Goal: Communication & Community: Answer question/provide support

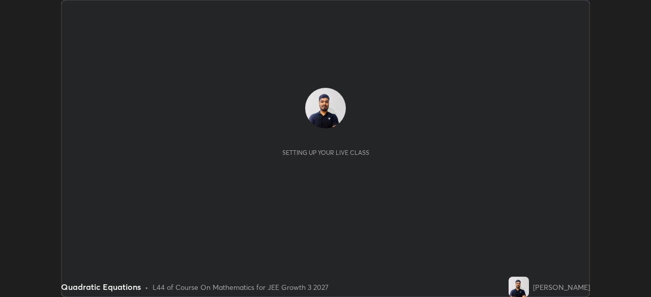
scroll to position [297, 650]
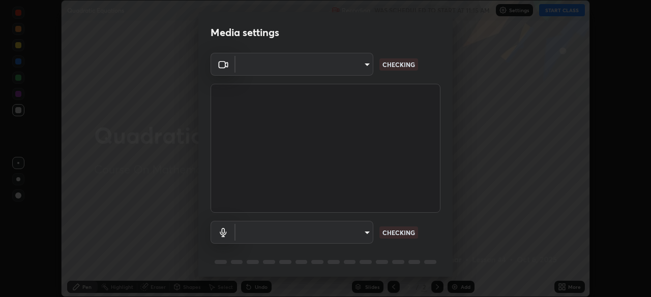
type input "5e1da8a903b220cac6b31686ac77a2afb6daddba6b0fd13541602d8cc7df4534"
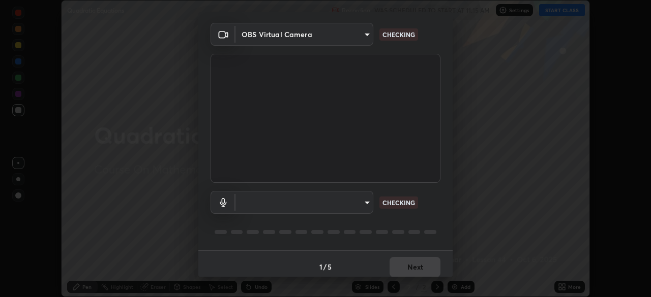
scroll to position [36, 0]
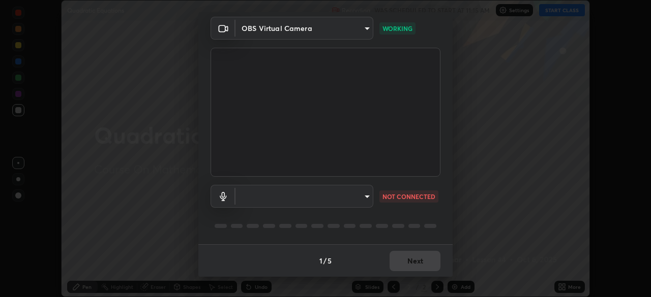
click at [333, 194] on body "Erase all Quadratic Equations Recording WAS SCHEDULED TO START AT 11:15 AM Sett…" at bounding box center [325, 148] width 651 height 297
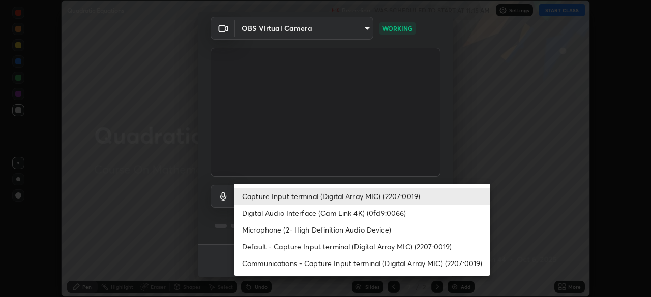
click at [308, 248] on li "Default - Capture Input terminal (Digital Array MIC) (2207:0019)" at bounding box center [362, 246] width 256 height 17
type input "default"
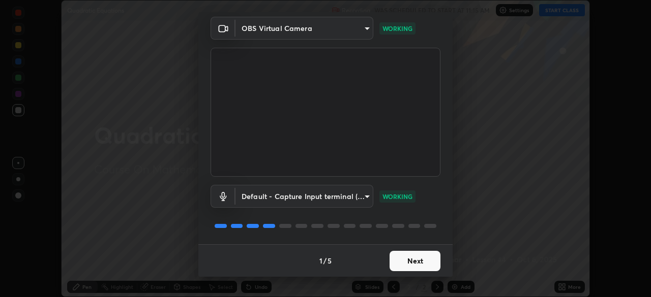
click at [411, 262] on button "Next" at bounding box center [414, 261] width 51 height 20
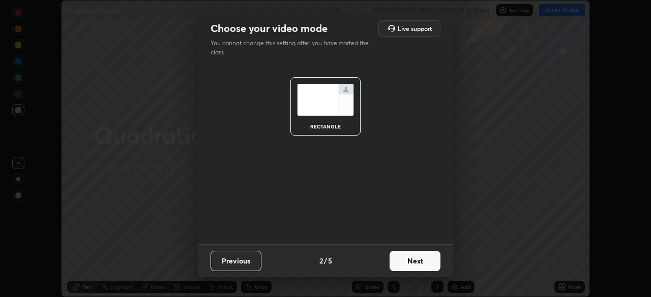
click at [411, 265] on button "Next" at bounding box center [414, 261] width 51 height 20
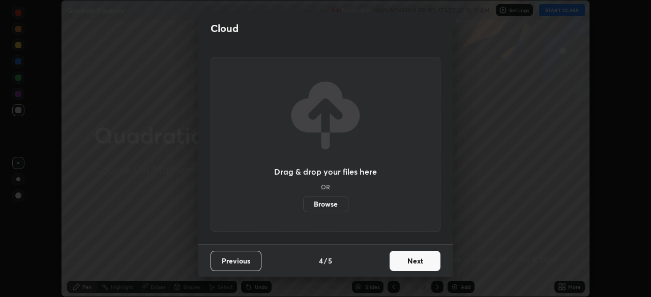
click at [410, 266] on button "Next" at bounding box center [414, 261] width 51 height 20
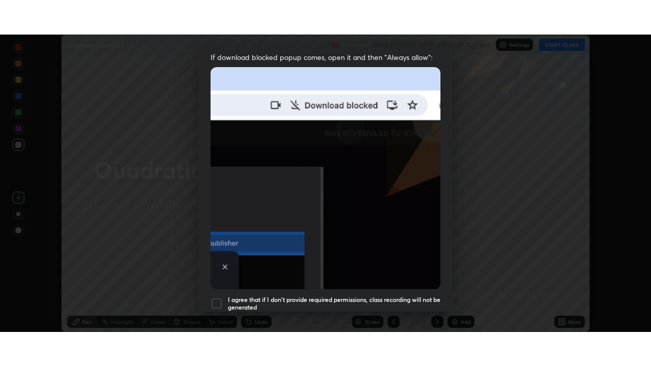
scroll to position [244, 0]
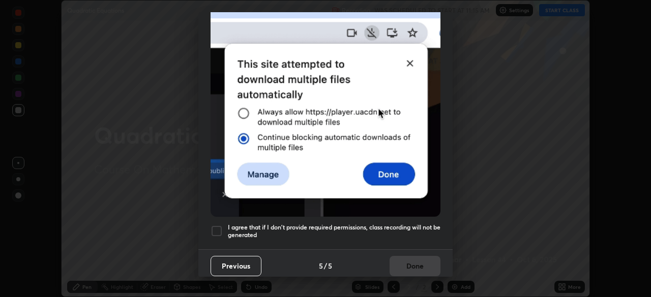
click at [371, 225] on h5 "I agree that if I don't provide required permissions, class recording will not …" at bounding box center [334, 232] width 213 height 16
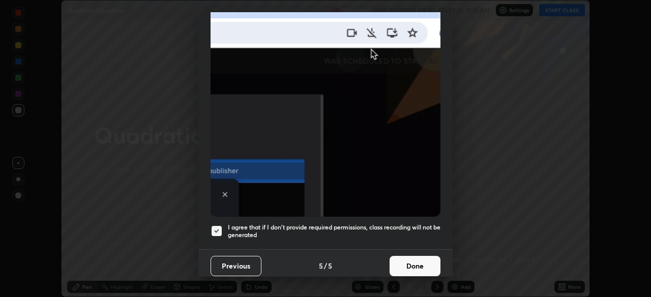
click at [416, 258] on button "Done" at bounding box center [414, 266] width 51 height 20
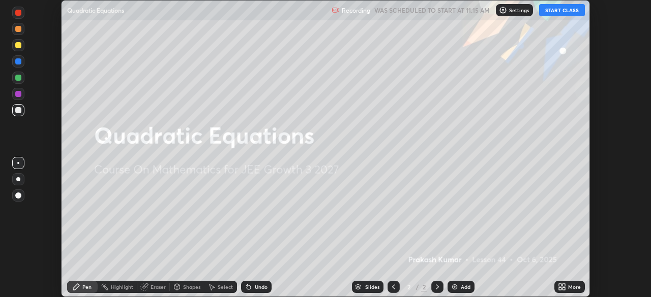
click at [560, 8] on button "START CLASS" at bounding box center [562, 10] width 46 height 12
click at [563, 289] on icon at bounding box center [563, 289] width 3 height 3
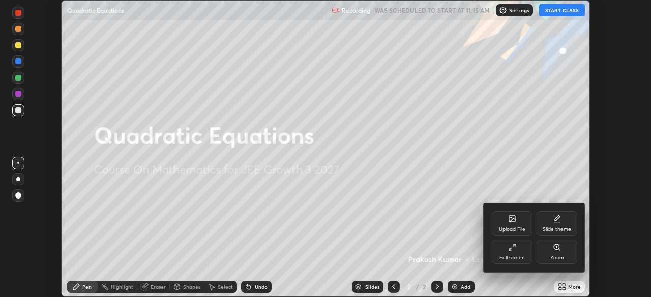
click at [514, 255] on div "Full screen" at bounding box center [512, 252] width 41 height 24
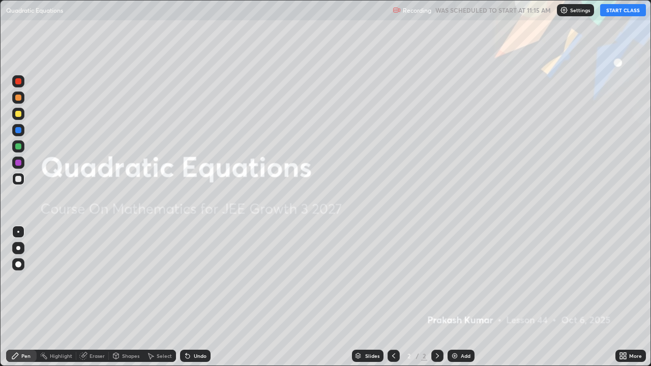
scroll to position [366, 651]
click at [459, 297] on div "Add" at bounding box center [460, 356] width 27 height 12
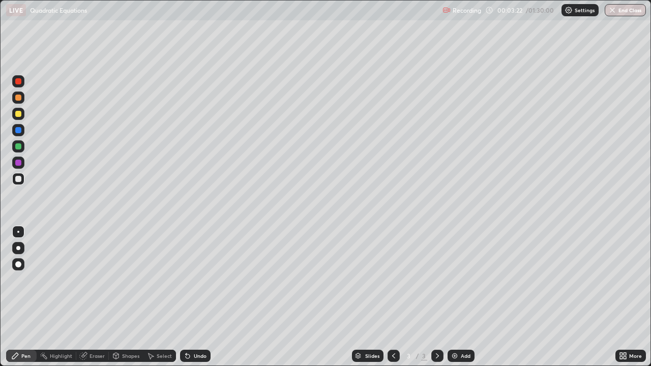
click at [22, 114] on div at bounding box center [18, 114] width 12 height 12
click at [198, 297] on div "Undo" at bounding box center [200, 355] width 13 height 5
click at [197, 297] on div "Undo" at bounding box center [200, 355] width 13 height 5
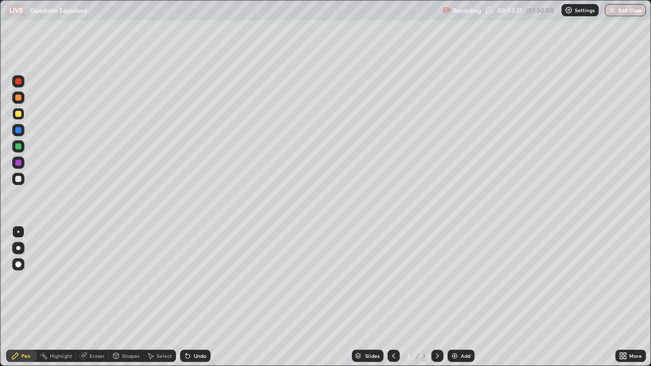
click at [197, 297] on div "Undo" at bounding box center [195, 356] width 31 height 12
click at [196, 297] on div "Undo" at bounding box center [195, 356] width 31 height 12
click at [199, 297] on div "Undo" at bounding box center [200, 355] width 13 height 5
click at [197, 297] on div "Undo" at bounding box center [200, 355] width 13 height 5
click at [196, 297] on div "Undo" at bounding box center [200, 355] width 13 height 5
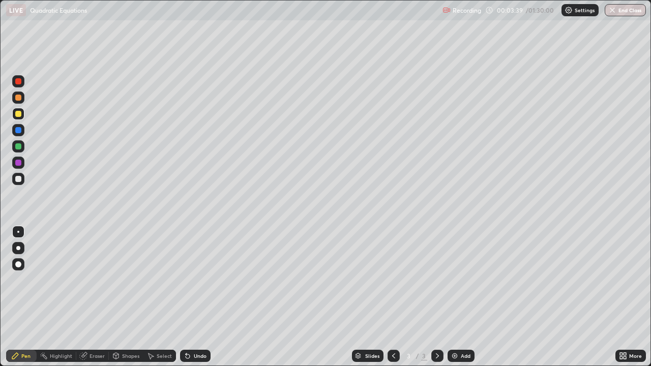
click at [195, 297] on div "Undo" at bounding box center [200, 355] width 13 height 5
click at [196, 297] on div "Undo" at bounding box center [200, 355] width 13 height 5
click at [195, 297] on div "Undo" at bounding box center [200, 355] width 13 height 5
click at [194, 297] on div "Undo" at bounding box center [200, 355] width 13 height 5
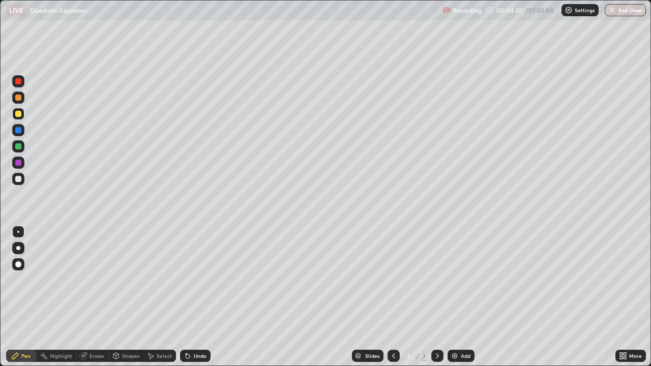
click at [96, 297] on div "Eraser" at bounding box center [96, 355] width 15 height 5
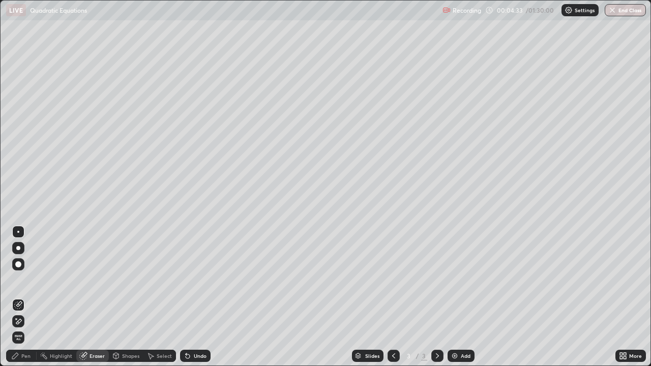
click at [20, 297] on div "Pen" at bounding box center [21, 356] width 31 height 12
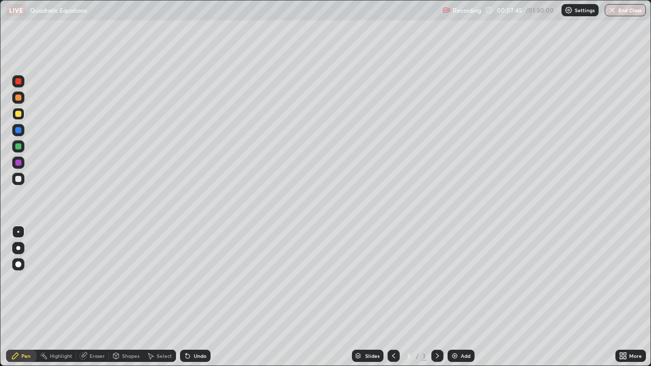
click at [465, 297] on div "Add" at bounding box center [466, 355] width 10 height 5
click at [23, 180] on div at bounding box center [18, 179] width 12 height 12
click at [90, 297] on div "Eraser" at bounding box center [96, 355] width 15 height 5
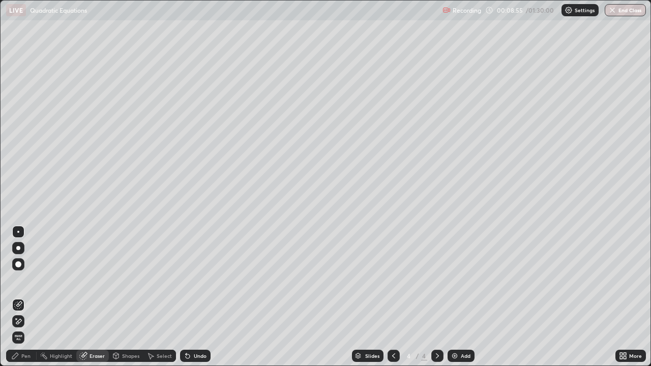
click at [26, 297] on div "Pen" at bounding box center [25, 355] width 9 height 5
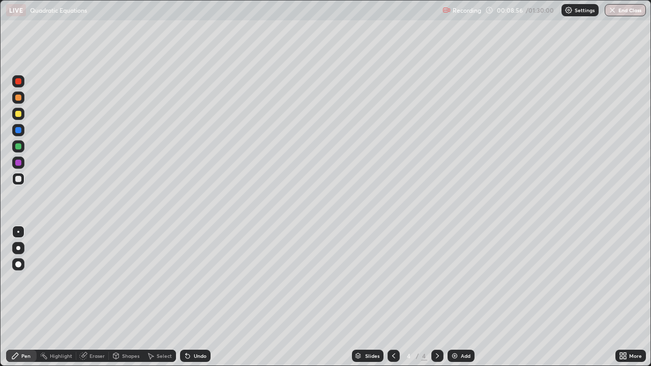
click at [19, 146] on div at bounding box center [18, 146] width 6 height 6
click at [22, 181] on div at bounding box center [18, 179] width 12 height 12
click at [205, 297] on div "Undo" at bounding box center [200, 355] width 13 height 5
click at [203, 297] on div "Undo" at bounding box center [200, 355] width 13 height 5
click at [201, 297] on div "Undo" at bounding box center [200, 355] width 13 height 5
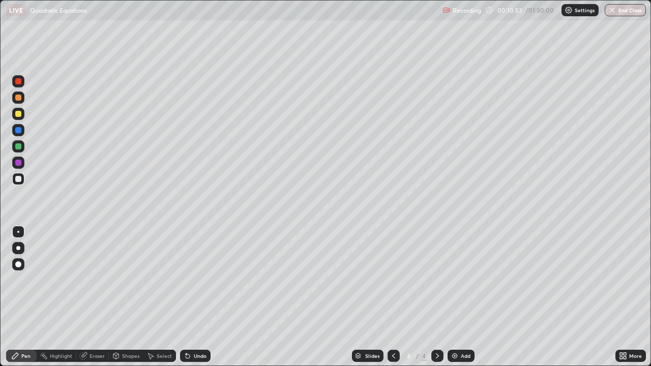
click at [489, 297] on div "Slides 4 / 4 Add" at bounding box center [412, 356] width 405 height 20
click at [496, 297] on div "Slides 4 / 4 Add" at bounding box center [412, 356] width 405 height 20
click at [499, 297] on div "Slides 4 / 4 Add" at bounding box center [412, 356] width 405 height 20
click at [495, 297] on div "Slides 4 / 4 Add" at bounding box center [412, 356] width 405 height 20
click at [460, 297] on div "Add" at bounding box center [460, 356] width 27 height 12
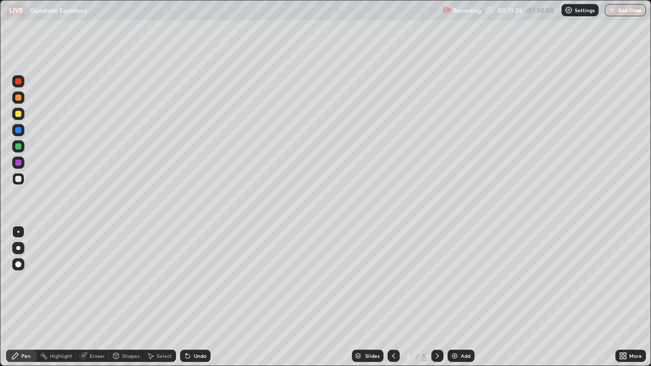
click at [198, 297] on div "Undo" at bounding box center [195, 356] width 31 height 12
click at [197, 297] on div "Undo" at bounding box center [195, 356] width 31 height 12
click at [194, 297] on div "Undo" at bounding box center [195, 356] width 31 height 12
click at [193, 297] on div "Undo" at bounding box center [195, 356] width 31 height 12
click at [191, 297] on div "Undo" at bounding box center [195, 356] width 31 height 12
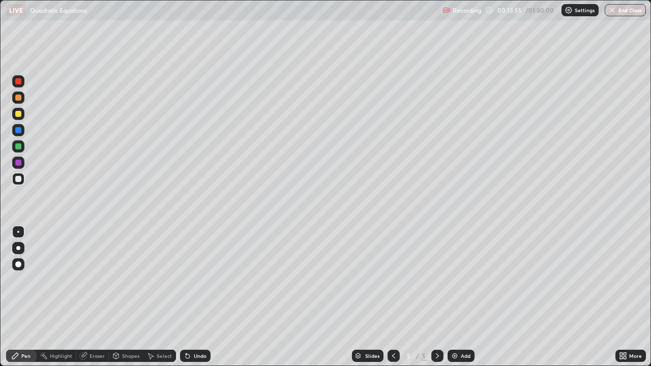
click at [185, 297] on div "Undo" at bounding box center [193, 356] width 35 height 20
click at [190, 297] on div "Undo" at bounding box center [195, 356] width 31 height 12
click at [193, 297] on div "Undo" at bounding box center [195, 356] width 31 height 12
click at [191, 297] on div "Undo" at bounding box center [195, 356] width 31 height 12
click at [21, 145] on div at bounding box center [18, 146] width 6 height 6
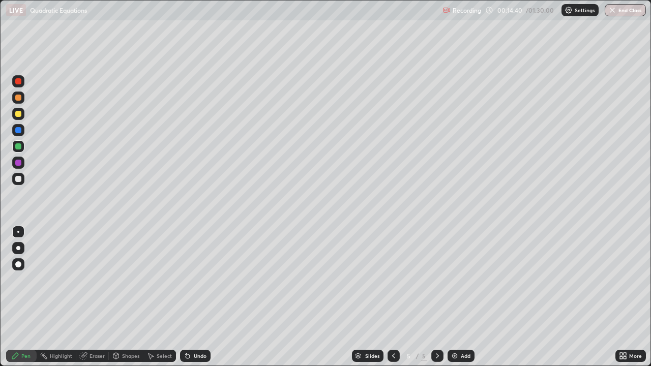
click at [198, 297] on div "Undo" at bounding box center [200, 355] width 13 height 5
click at [196, 297] on div "Undo" at bounding box center [200, 355] width 13 height 5
click at [19, 179] on div at bounding box center [18, 179] width 6 height 6
click at [191, 297] on div "Undo" at bounding box center [195, 356] width 31 height 12
click at [129, 297] on div "Shapes" at bounding box center [130, 355] width 17 height 5
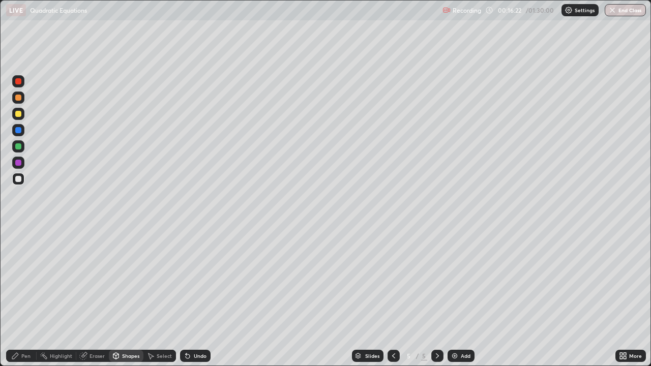
click at [94, 297] on div "Eraser" at bounding box center [96, 355] width 15 height 5
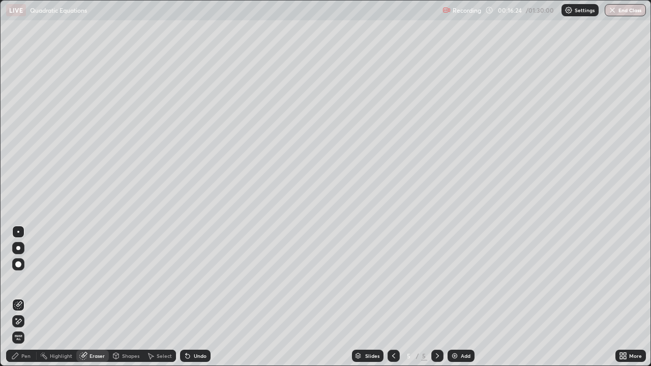
click at [18, 297] on div "Pen" at bounding box center [21, 356] width 31 height 12
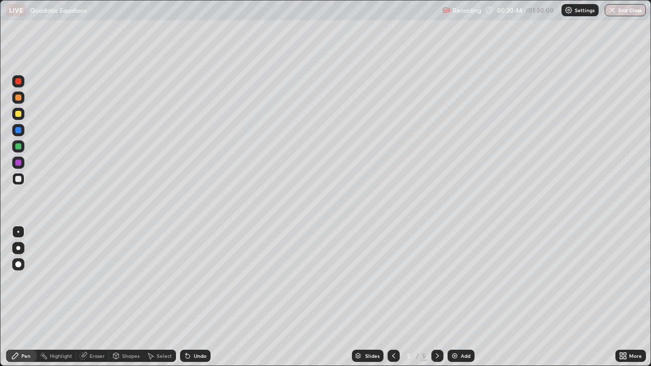
click at [459, 297] on div "Add" at bounding box center [460, 356] width 27 height 12
click at [18, 112] on div at bounding box center [18, 114] width 6 height 6
click at [19, 181] on div at bounding box center [18, 179] width 6 height 6
click at [92, 297] on div "Eraser" at bounding box center [92, 356] width 33 height 12
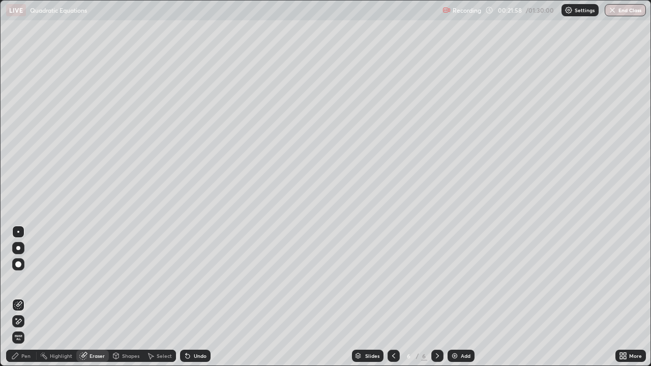
click at [26, 297] on div "Pen" at bounding box center [25, 355] width 9 height 5
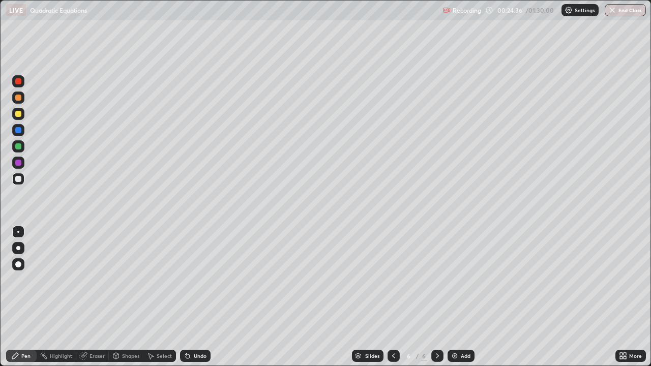
click at [17, 110] on div at bounding box center [18, 114] width 12 height 12
click at [21, 181] on div at bounding box center [18, 179] width 12 height 12
click at [17, 117] on div at bounding box center [18, 114] width 12 height 12
click at [462, 297] on div "Add" at bounding box center [466, 355] width 10 height 5
click at [22, 181] on div at bounding box center [18, 179] width 12 height 12
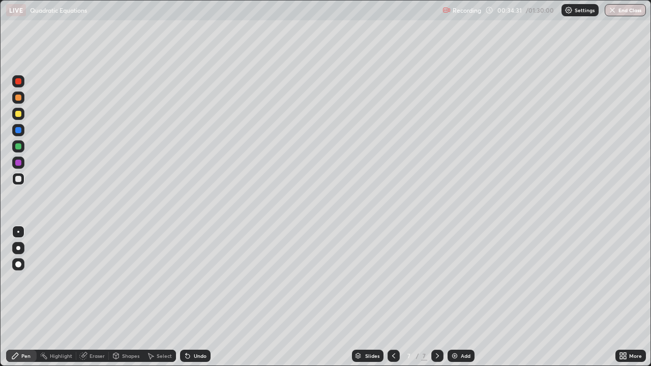
click at [458, 297] on img at bounding box center [454, 356] width 8 height 8
click at [22, 114] on div at bounding box center [18, 114] width 12 height 12
click at [190, 297] on div "Undo" at bounding box center [195, 356] width 31 height 12
click at [18, 116] on div at bounding box center [18, 114] width 6 height 6
click at [19, 176] on div at bounding box center [18, 179] width 6 height 6
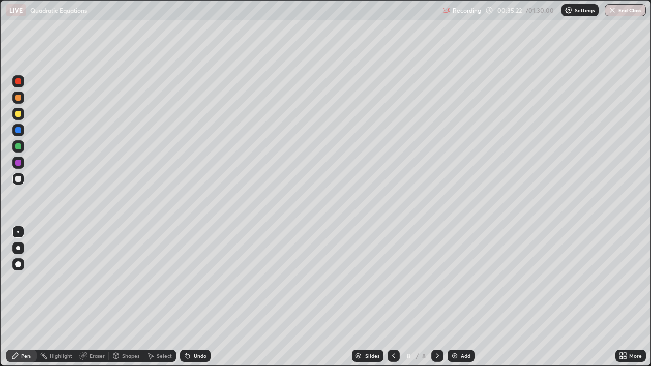
click at [20, 148] on div at bounding box center [18, 146] width 6 height 6
click at [19, 179] on div at bounding box center [18, 179] width 6 height 6
click at [22, 179] on div at bounding box center [18, 179] width 12 height 12
click at [87, 297] on div "Eraser" at bounding box center [92, 356] width 33 height 12
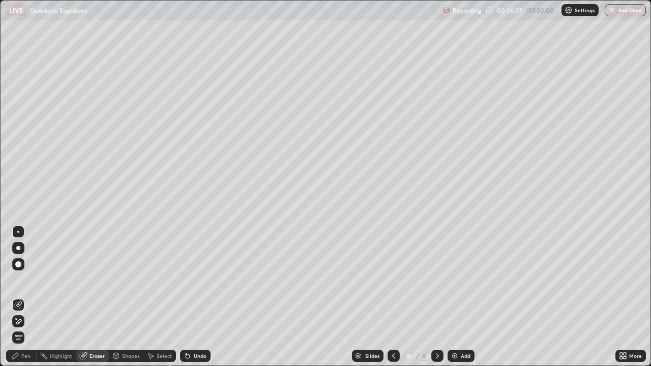
click at [24, 297] on div "Pen" at bounding box center [21, 356] width 31 height 12
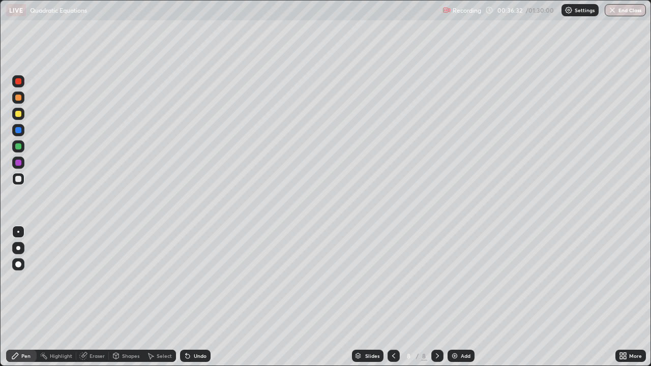
click at [100, 297] on div "Eraser" at bounding box center [92, 356] width 33 height 12
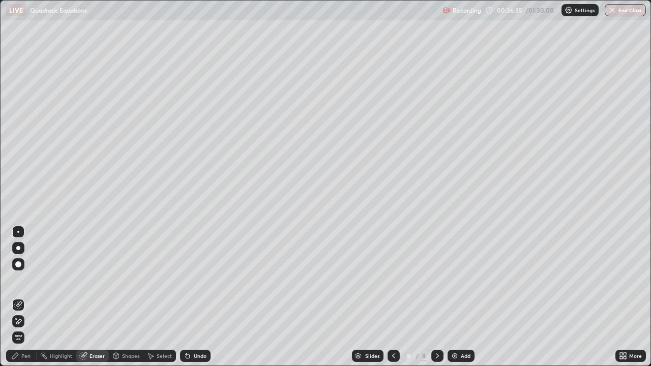
click at [20, 297] on icon at bounding box center [19, 321] width 6 height 5
click at [28, 297] on div "Pen" at bounding box center [25, 355] width 9 height 5
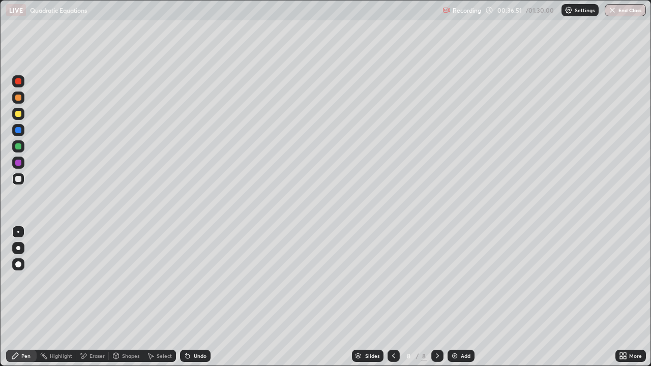
click at [20, 147] on div at bounding box center [18, 146] width 6 height 6
click at [447, 297] on div "Add" at bounding box center [460, 356] width 27 height 12
click at [19, 178] on div at bounding box center [18, 179] width 6 height 6
click at [21, 148] on div at bounding box center [18, 146] width 6 height 6
click at [90, 297] on div "Eraser" at bounding box center [96, 355] width 15 height 5
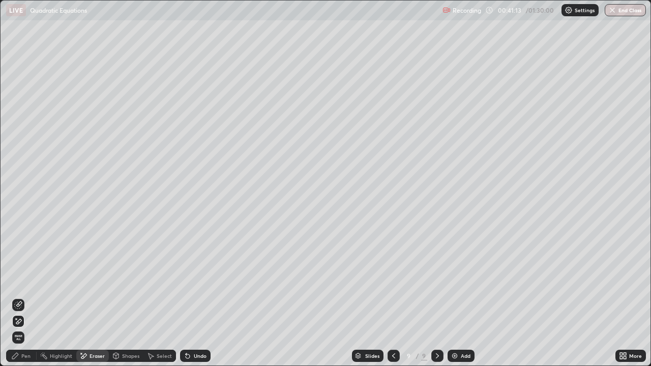
click at [27, 297] on div "Pen" at bounding box center [21, 356] width 31 height 12
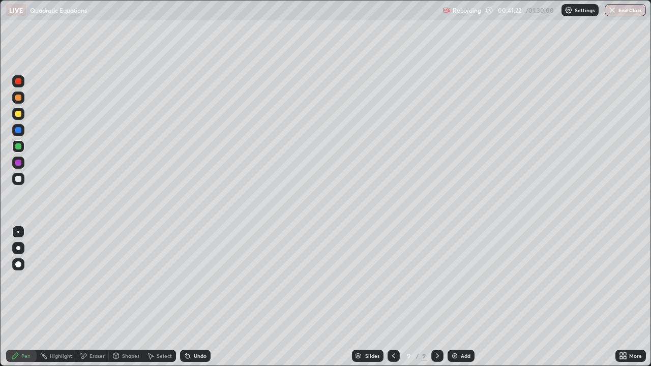
click at [98, 297] on div "Eraser" at bounding box center [92, 356] width 33 height 12
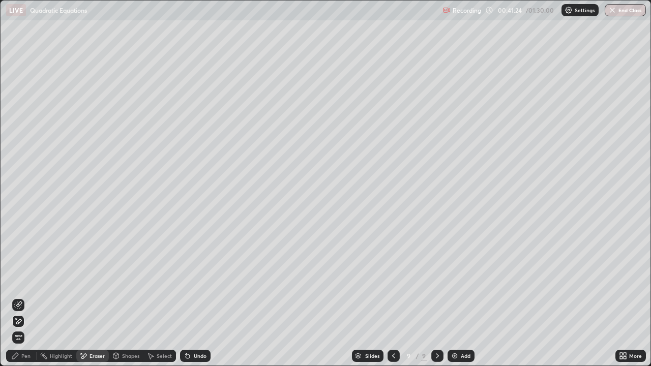
click at [27, 297] on div "Pen" at bounding box center [25, 355] width 9 height 5
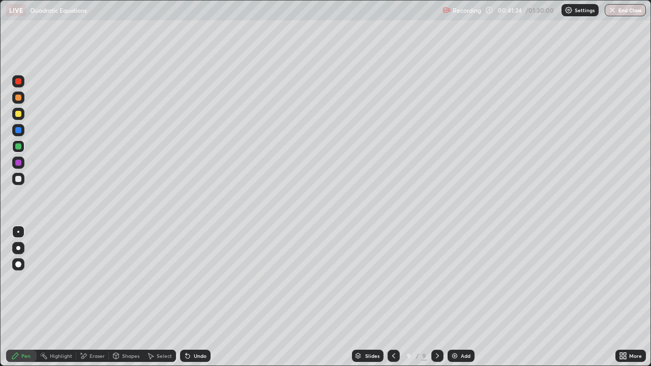
click at [26, 297] on div "Pen" at bounding box center [25, 355] width 9 height 5
click at [93, 297] on div "Eraser" at bounding box center [92, 356] width 33 height 12
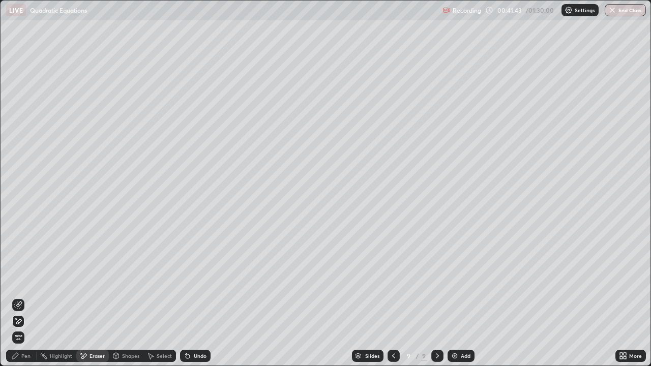
click at [28, 297] on div "Pen" at bounding box center [21, 356] width 31 height 12
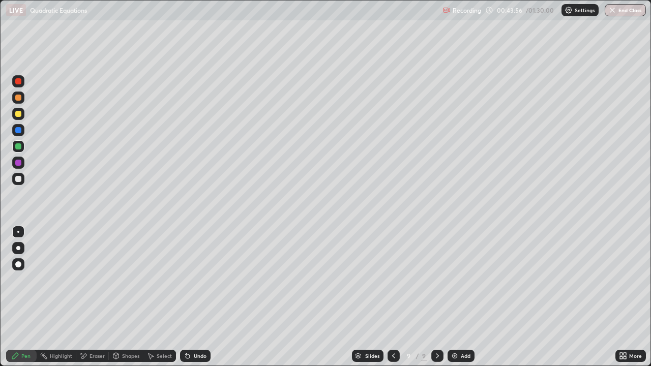
click at [459, 297] on div "Add" at bounding box center [460, 356] width 27 height 12
click at [20, 180] on div at bounding box center [18, 179] width 6 height 6
click at [193, 297] on div "Undo" at bounding box center [195, 356] width 31 height 12
click at [194, 297] on div "Undo" at bounding box center [200, 355] width 13 height 5
click at [199, 297] on div "Undo" at bounding box center [200, 355] width 13 height 5
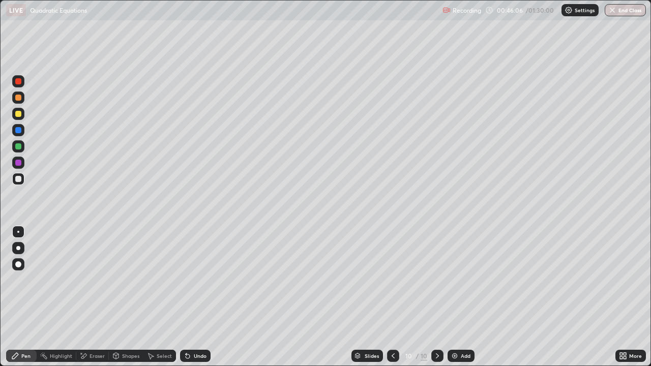
click at [94, 297] on div "Eraser" at bounding box center [96, 355] width 15 height 5
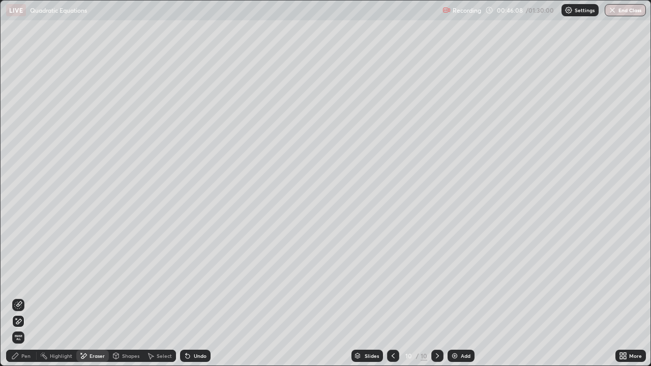
click at [20, 297] on div "Pen" at bounding box center [21, 356] width 31 height 12
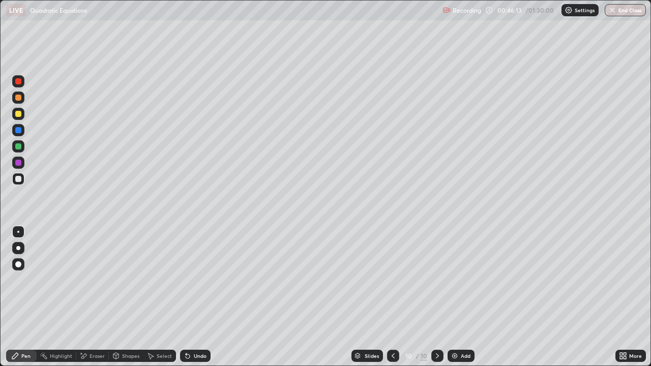
click at [95, 297] on div "Eraser" at bounding box center [96, 355] width 15 height 5
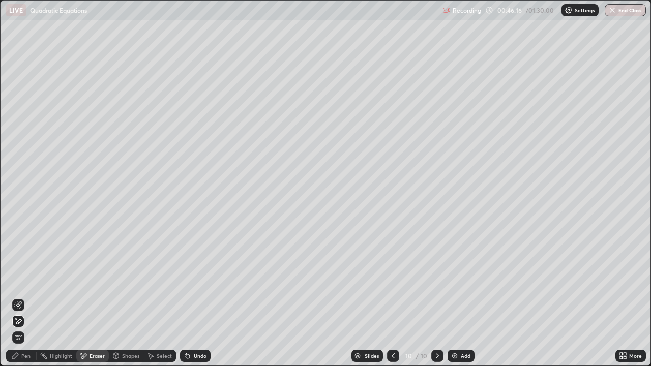
click at [18, 297] on icon at bounding box center [15, 356] width 8 height 8
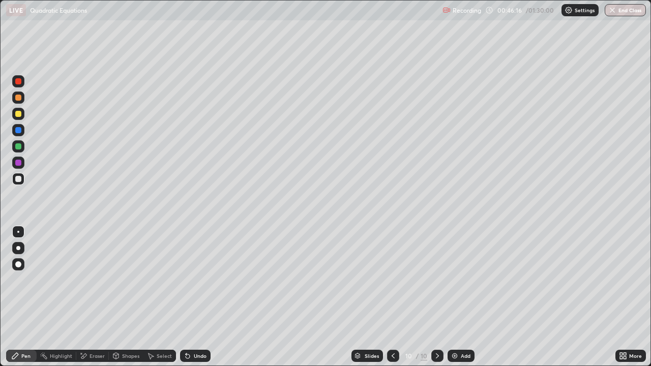
click at [15, 297] on div "Pen" at bounding box center [21, 356] width 31 height 12
click at [14, 297] on div "Pen" at bounding box center [21, 356] width 31 height 12
click at [15, 297] on icon at bounding box center [15, 356] width 8 height 8
click at [449, 297] on div "Add" at bounding box center [460, 356] width 27 height 12
click at [23, 116] on div at bounding box center [18, 114] width 12 height 12
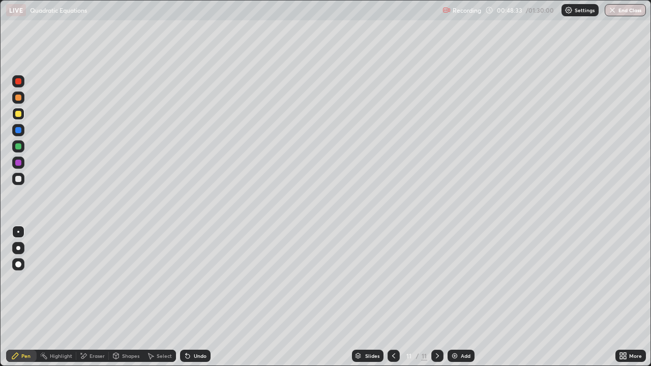
click at [24, 182] on div at bounding box center [18, 179] width 12 height 16
click at [456, 297] on img at bounding box center [454, 356] width 8 height 8
click at [17, 146] on div at bounding box center [18, 146] width 6 height 6
click at [193, 297] on div "Undo" at bounding box center [195, 356] width 31 height 12
click at [195, 297] on div "Undo" at bounding box center [200, 355] width 13 height 5
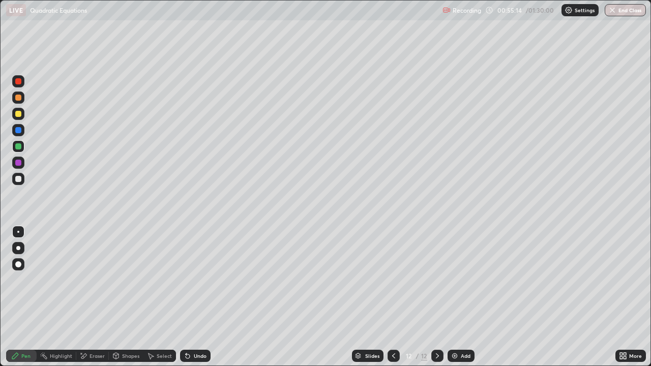
click at [196, 297] on div "Undo" at bounding box center [200, 355] width 13 height 5
click at [195, 297] on div "Undo" at bounding box center [200, 355] width 13 height 5
click at [196, 297] on div "Undo" at bounding box center [200, 355] width 13 height 5
click at [194, 297] on div "Undo" at bounding box center [200, 355] width 13 height 5
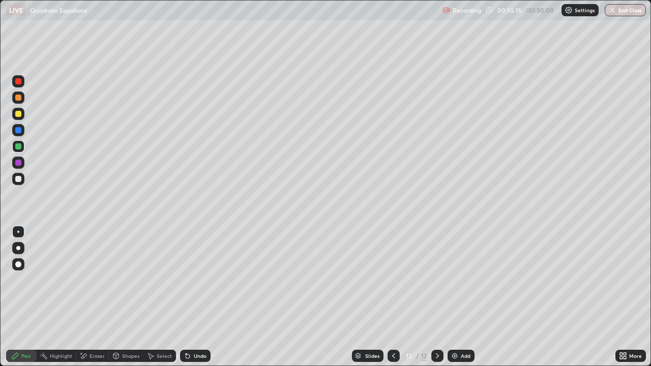
click at [194, 297] on div "Undo" at bounding box center [200, 355] width 13 height 5
click at [186, 297] on icon at bounding box center [188, 356] width 4 height 4
click at [95, 297] on div "Eraser" at bounding box center [92, 356] width 33 height 12
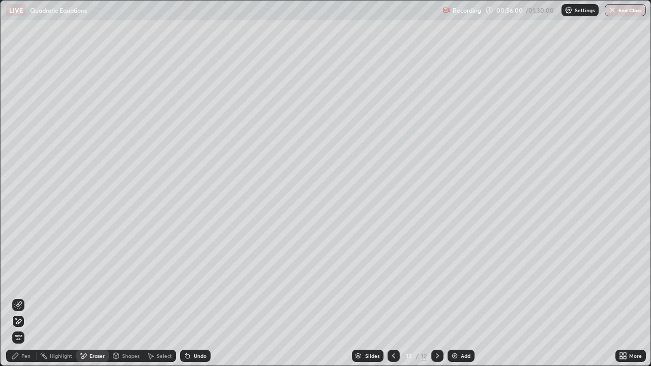
click at [26, 297] on div "Pen" at bounding box center [25, 355] width 9 height 5
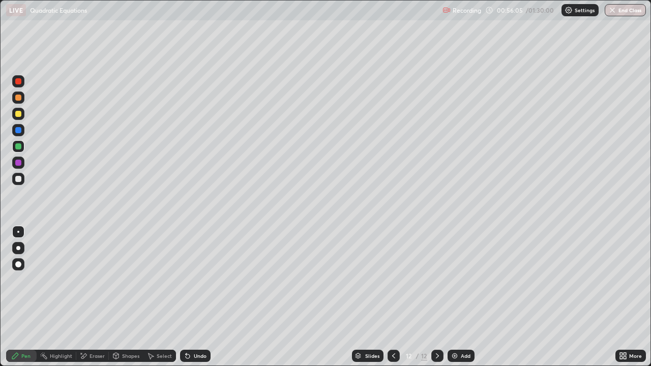
click at [22, 182] on div at bounding box center [18, 179] width 12 height 12
click at [21, 115] on div at bounding box center [18, 114] width 12 height 12
click at [95, 297] on div "Eraser" at bounding box center [92, 356] width 33 height 12
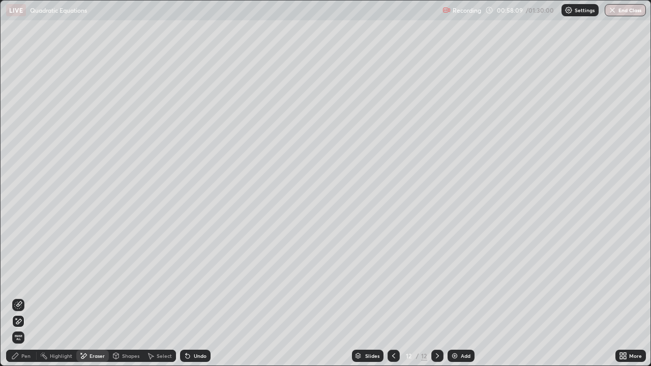
click at [27, 297] on div "Pen" at bounding box center [25, 355] width 9 height 5
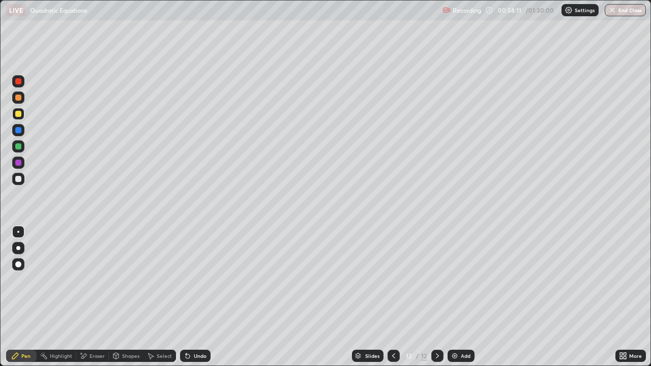
click at [194, 297] on div "Undo" at bounding box center [200, 355] width 13 height 5
click at [191, 297] on div "Undo" at bounding box center [195, 356] width 31 height 12
click at [197, 297] on div "Undo" at bounding box center [200, 355] width 13 height 5
click at [19, 185] on div at bounding box center [18, 179] width 12 height 12
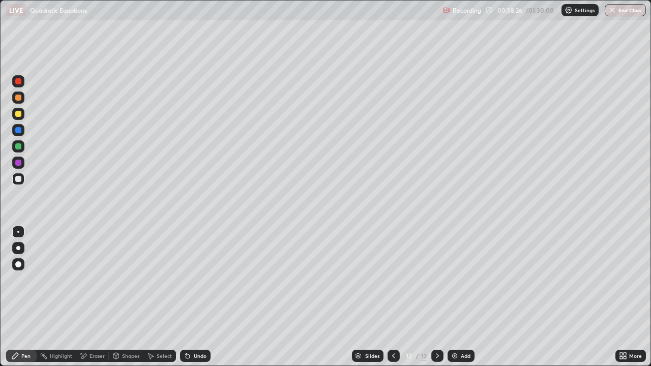
click at [204, 297] on div "Undo" at bounding box center [195, 356] width 31 height 12
click at [510, 297] on div "Slides 12 / 12 Add" at bounding box center [412, 356] width 405 height 20
click at [464, 297] on div "Add" at bounding box center [460, 356] width 27 height 12
click at [22, 177] on div at bounding box center [18, 179] width 12 height 12
click at [22, 112] on div at bounding box center [18, 114] width 12 height 12
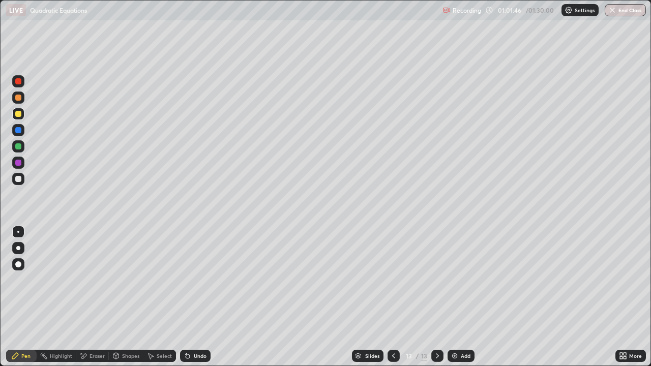
click at [22, 180] on div at bounding box center [18, 179] width 12 height 12
click at [194, 297] on div "Undo" at bounding box center [200, 355] width 13 height 5
click at [17, 148] on div at bounding box center [18, 146] width 6 height 6
click at [19, 115] on div at bounding box center [18, 114] width 6 height 6
click at [94, 297] on div "Eraser" at bounding box center [92, 356] width 33 height 12
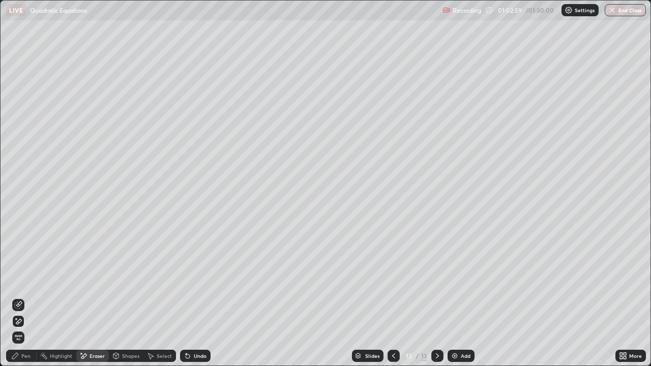
click at [18, 297] on span "Erase all" at bounding box center [18, 338] width 11 height 6
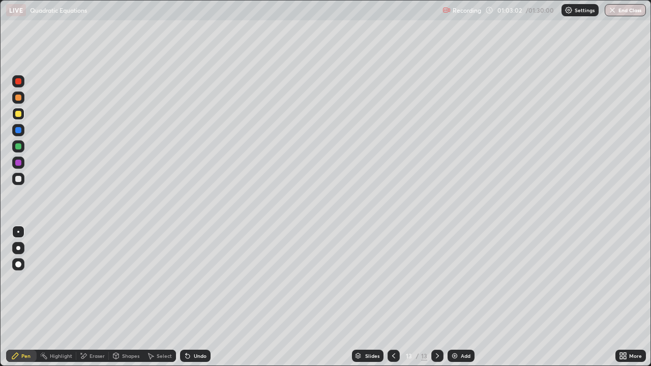
click at [393, 297] on icon at bounding box center [393, 356] width 8 height 8
click at [436, 297] on icon at bounding box center [437, 356] width 8 height 8
click at [196, 297] on div "Undo" at bounding box center [200, 355] width 13 height 5
click at [190, 297] on icon at bounding box center [188, 356] width 8 height 8
click at [25, 297] on div "Pen" at bounding box center [25, 355] width 9 height 5
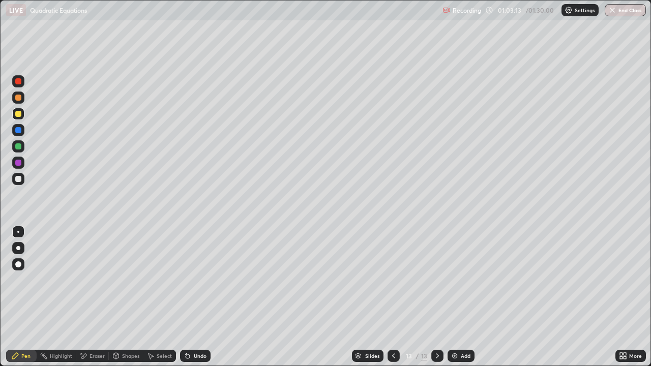
click at [24, 297] on div "Pen" at bounding box center [25, 355] width 9 height 5
click at [92, 297] on div "Eraser" at bounding box center [96, 355] width 15 height 5
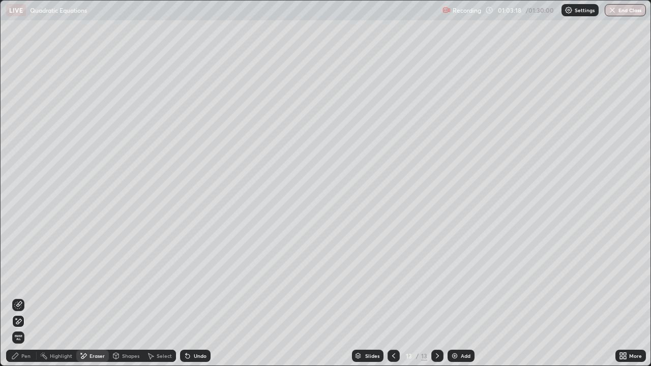
click at [193, 297] on div "Undo" at bounding box center [195, 356] width 31 height 12
click at [195, 297] on div "Undo" at bounding box center [200, 355] width 13 height 5
click at [192, 297] on div "Undo" at bounding box center [195, 356] width 31 height 12
click at [191, 297] on div "Undo" at bounding box center [195, 356] width 31 height 12
click at [194, 297] on div "Undo" at bounding box center [200, 355] width 13 height 5
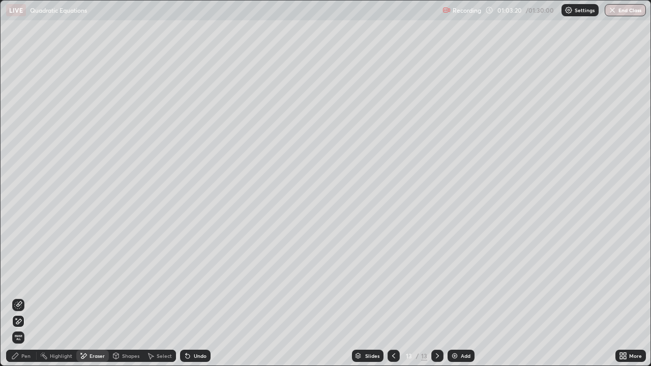
click at [191, 297] on div "Undo" at bounding box center [195, 356] width 31 height 12
click at [193, 297] on div "Undo" at bounding box center [195, 356] width 31 height 12
click at [195, 297] on div "Undo" at bounding box center [195, 356] width 31 height 12
click at [198, 297] on div "Undo" at bounding box center [195, 356] width 31 height 12
click at [387, 297] on div at bounding box center [393, 356] width 12 height 12
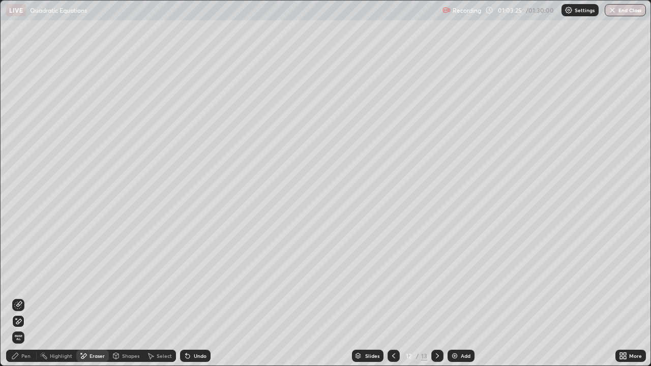
click at [130, 297] on div "Shapes" at bounding box center [130, 355] width 17 height 5
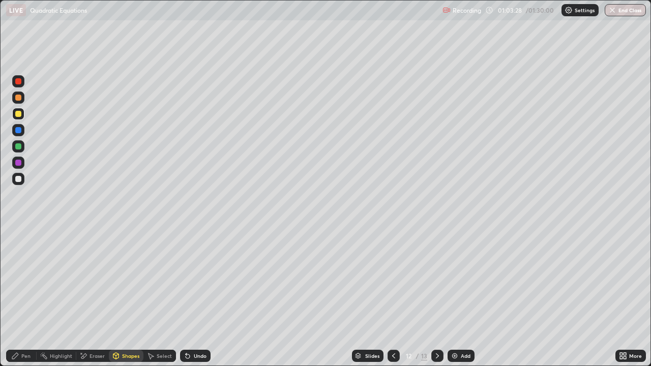
click at [365, 297] on div "Slides" at bounding box center [372, 355] width 14 height 5
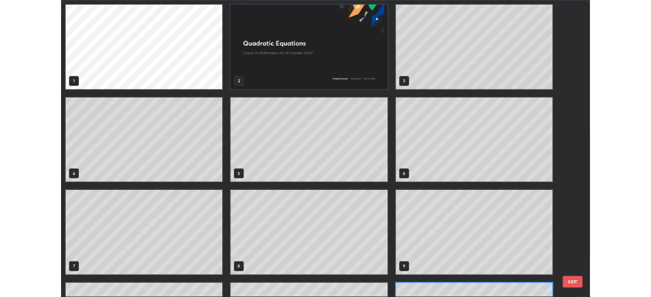
scroll to position [362, 645]
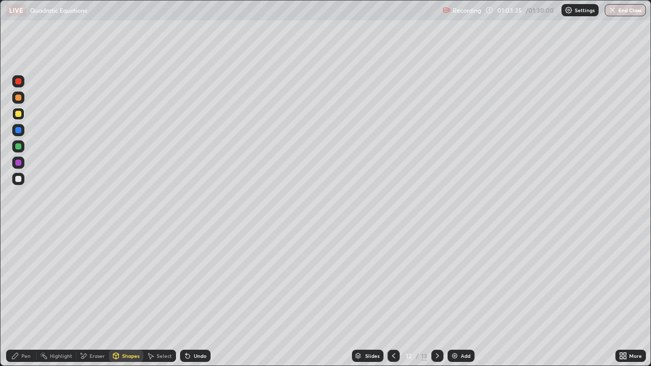
click at [432, 297] on div at bounding box center [437, 356] width 12 height 12
click at [194, 297] on div "Undo" at bounding box center [195, 356] width 31 height 12
click at [191, 297] on div "Undo" at bounding box center [195, 356] width 31 height 12
click at [189, 297] on icon at bounding box center [188, 356] width 8 height 8
click at [190, 297] on div "Undo" at bounding box center [195, 356] width 31 height 12
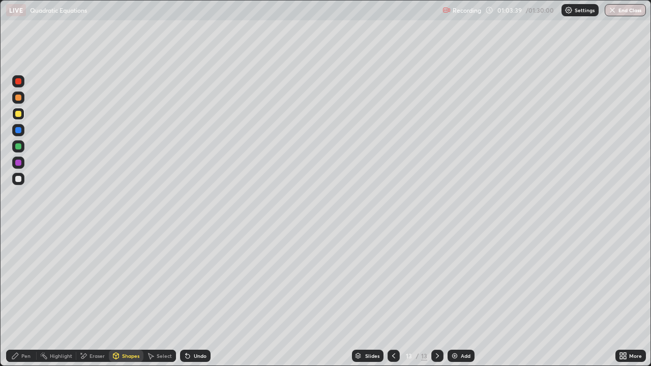
click at [192, 297] on div "Undo" at bounding box center [195, 356] width 31 height 12
click at [21, 297] on div "Pen" at bounding box center [25, 355] width 9 height 5
click at [90, 297] on div "Eraser" at bounding box center [96, 355] width 15 height 5
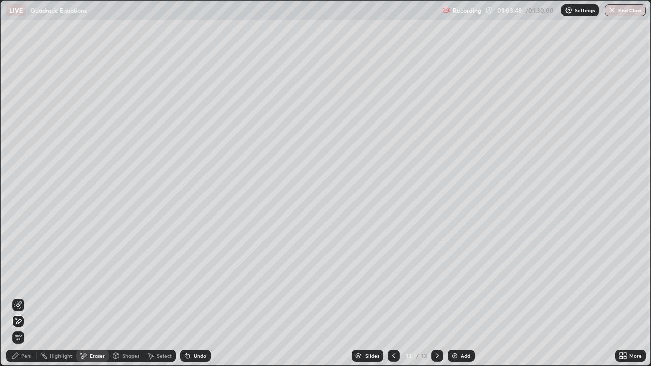
click at [26, 297] on div "Pen" at bounding box center [25, 355] width 9 height 5
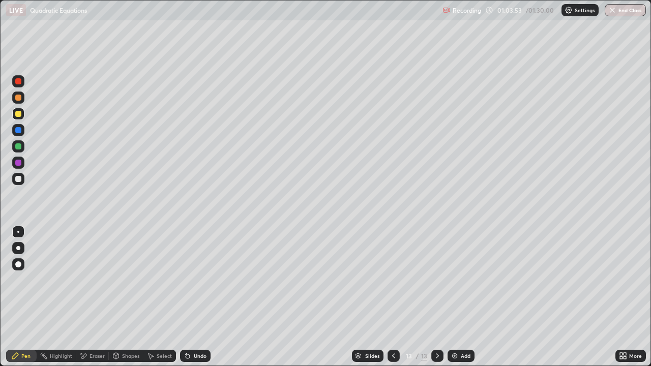
click at [86, 297] on icon at bounding box center [83, 356] width 8 height 9
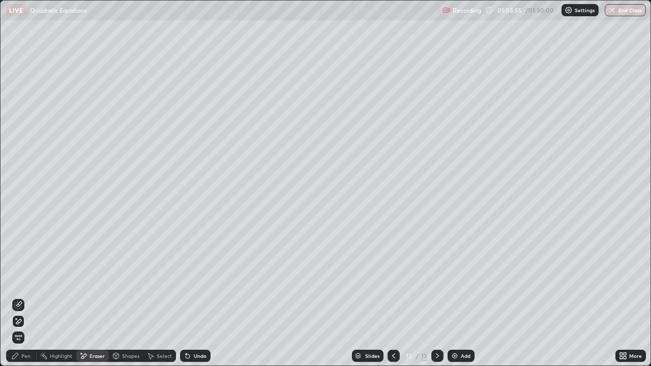
click at [24, 297] on div "Pen" at bounding box center [25, 355] width 9 height 5
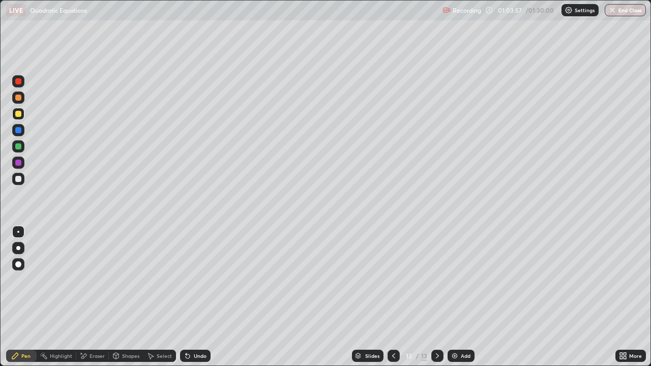
click at [187, 297] on icon at bounding box center [188, 356] width 4 height 4
click at [188, 297] on icon at bounding box center [188, 356] width 8 height 8
click at [191, 297] on div "Undo" at bounding box center [195, 356] width 31 height 12
click at [195, 297] on div "Undo" at bounding box center [200, 355] width 13 height 5
click at [194, 297] on div "Undo" at bounding box center [200, 355] width 13 height 5
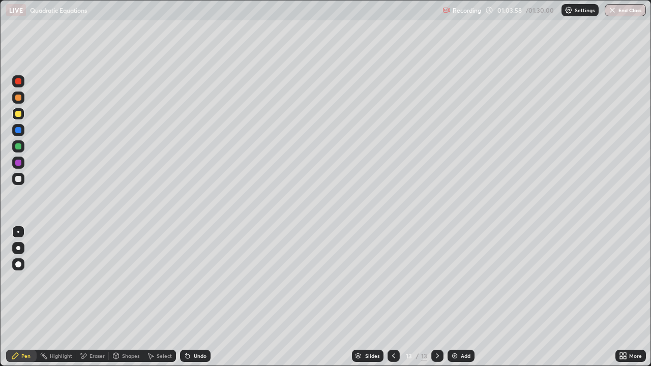
click at [197, 297] on div "Undo" at bounding box center [200, 355] width 13 height 5
click at [164, 297] on div "Select" at bounding box center [164, 355] width 15 height 5
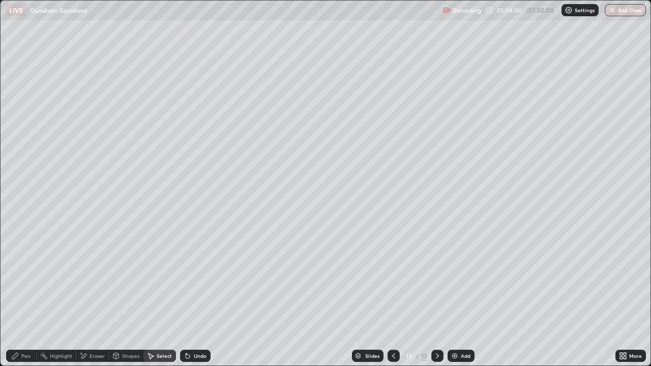
click at [189, 297] on icon at bounding box center [188, 356] width 8 height 8
click at [191, 297] on div "Undo" at bounding box center [195, 356] width 31 height 12
click at [195, 297] on div "Undo" at bounding box center [200, 355] width 13 height 5
click at [198, 297] on div "Undo" at bounding box center [200, 355] width 13 height 5
click at [200, 297] on div "Undo" at bounding box center [200, 355] width 13 height 5
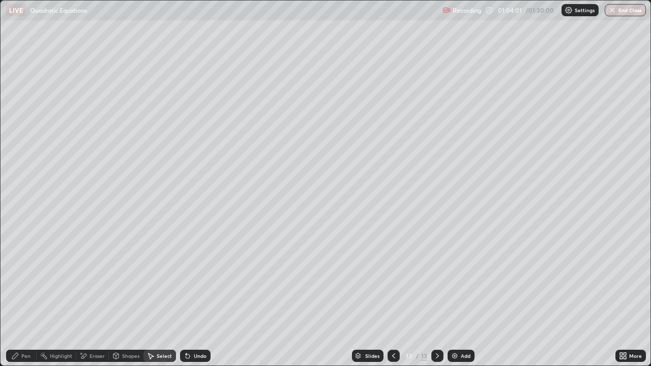
click at [202, 297] on div "Undo" at bounding box center [200, 355] width 13 height 5
click at [201, 297] on div "Undo" at bounding box center [200, 355] width 13 height 5
click at [199, 297] on div "Undo" at bounding box center [200, 355] width 13 height 5
click at [194, 297] on div "Undo" at bounding box center [200, 355] width 13 height 5
click at [186, 297] on icon at bounding box center [188, 356] width 4 height 4
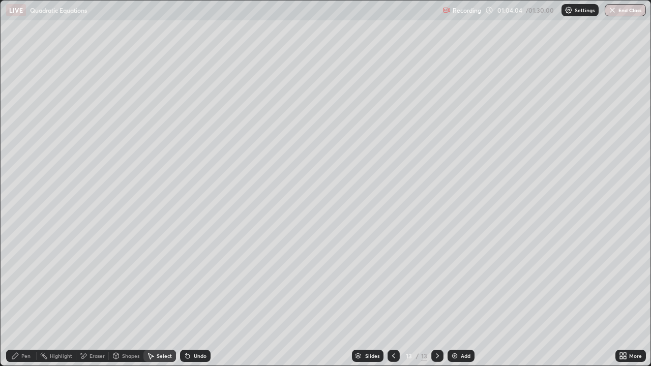
click at [23, 297] on div "Pen" at bounding box center [21, 356] width 31 height 12
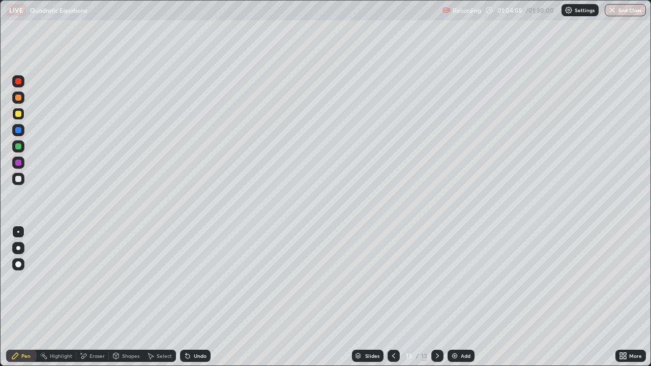
click at [194, 297] on div "Undo" at bounding box center [200, 355] width 13 height 5
click at [190, 297] on icon at bounding box center [188, 356] width 8 height 8
click at [186, 297] on icon at bounding box center [188, 356] width 4 height 4
click at [190, 297] on icon at bounding box center [188, 356] width 8 height 8
click at [190, 297] on div "Undo" at bounding box center [195, 356] width 31 height 12
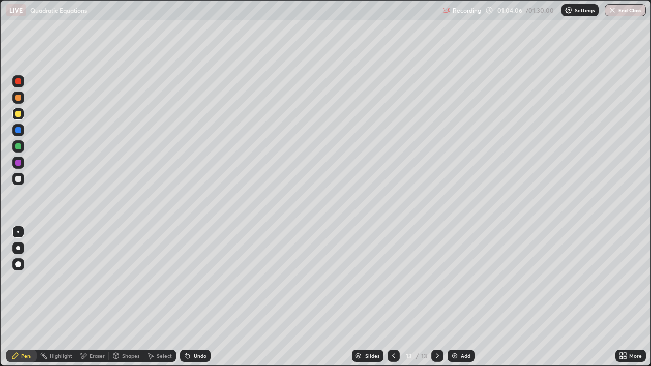
click at [191, 297] on div "Undo" at bounding box center [195, 356] width 31 height 12
click at [194, 297] on div "Undo" at bounding box center [200, 355] width 13 height 5
click at [195, 297] on div "Undo" at bounding box center [200, 355] width 13 height 5
click at [191, 297] on div "Undo" at bounding box center [195, 356] width 31 height 12
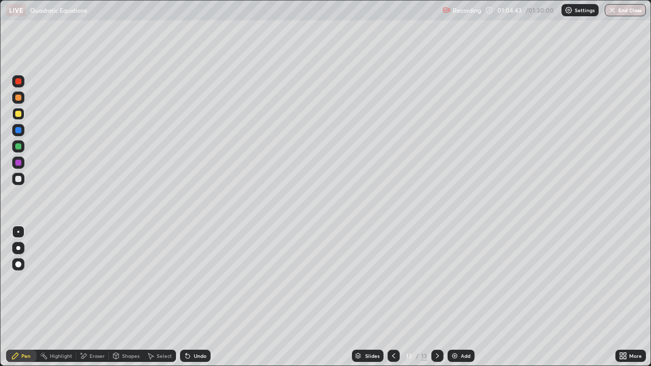
click at [22, 180] on div at bounding box center [18, 179] width 12 height 12
click at [22, 130] on div at bounding box center [18, 130] width 12 height 12
click at [23, 112] on div at bounding box center [18, 114] width 12 height 12
click at [195, 297] on div "Undo" at bounding box center [200, 355] width 13 height 5
click at [196, 297] on div "Undo" at bounding box center [200, 355] width 13 height 5
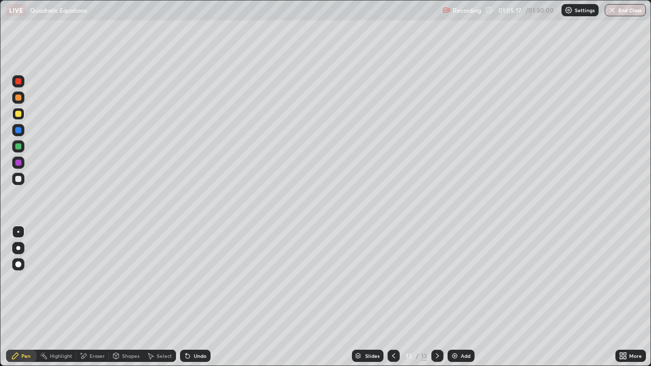
click at [197, 297] on div "Undo" at bounding box center [200, 355] width 13 height 5
click at [198, 297] on div "Undo" at bounding box center [200, 355] width 13 height 5
click at [197, 297] on div "Undo" at bounding box center [200, 355] width 13 height 5
click at [19, 179] on div at bounding box center [18, 179] width 6 height 6
click at [19, 163] on div at bounding box center [18, 163] width 6 height 6
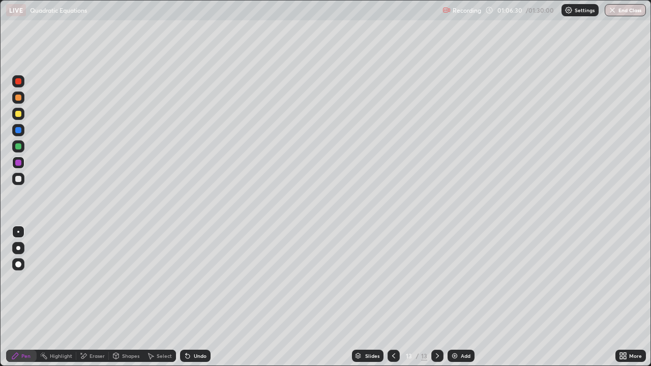
click at [97, 297] on div "Eraser" at bounding box center [96, 355] width 15 height 5
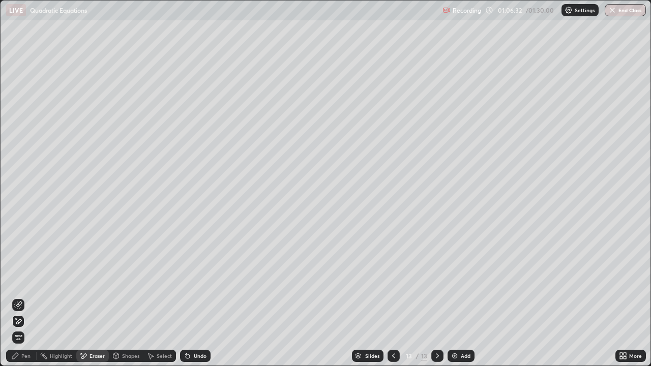
click at [27, 297] on div "Pen" at bounding box center [25, 355] width 9 height 5
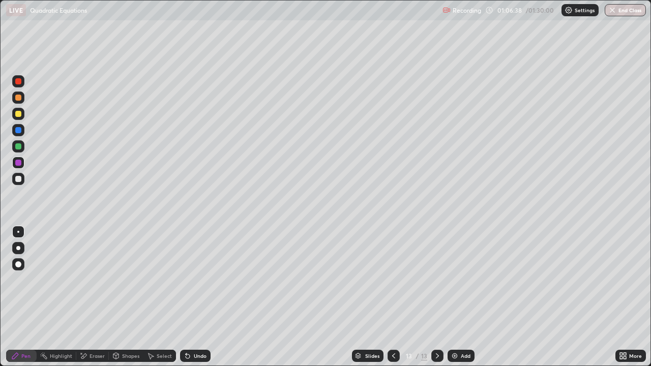
click at [18, 97] on div at bounding box center [18, 98] width 6 height 6
click at [97, 297] on div "Eraser" at bounding box center [96, 355] width 15 height 5
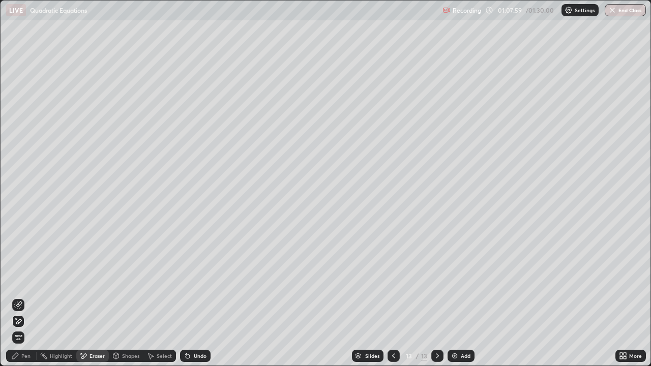
click at [28, 297] on div "Pen" at bounding box center [25, 355] width 9 height 5
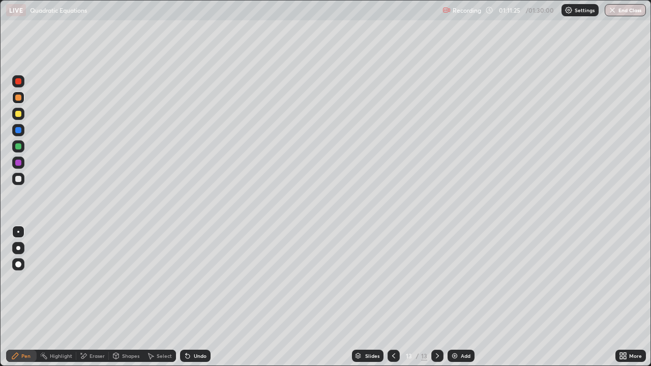
click at [459, 297] on div "Add" at bounding box center [460, 356] width 27 height 12
click at [24, 179] on div at bounding box center [18, 179] width 12 height 12
click at [24, 181] on div at bounding box center [18, 179] width 12 height 12
click at [20, 146] on div at bounding box center [18, 146] width 6 height 6
click at [18, 179] on div at bounding box center [18, 179] width 6 height 6
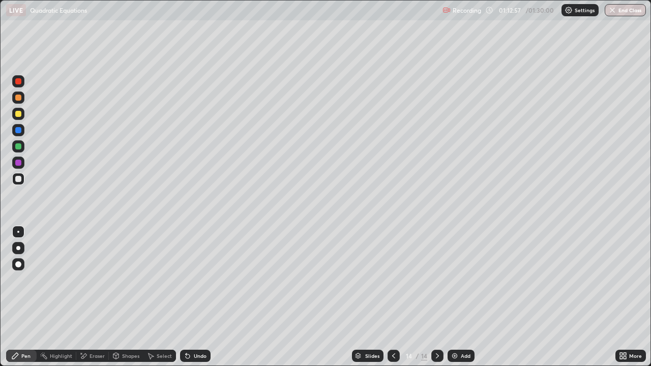
click at [19, 114] on div at bounding box center [18, 114] width 6 height 6
click at [97, 297] on div "Eraser" at bounding box center [96, 355] width 15 height 5
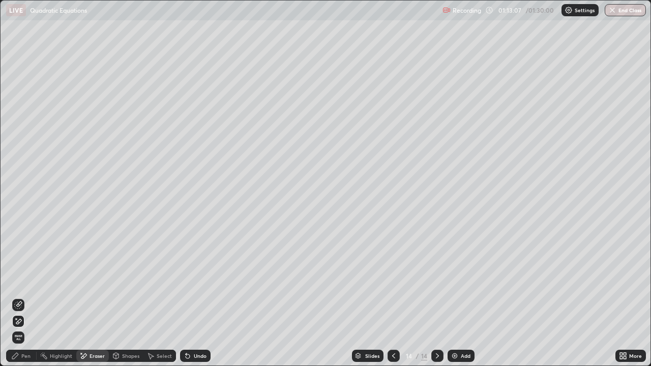
click at [28, 297] on div "Pen" at bounding box center [25, 355] width 9 height 5
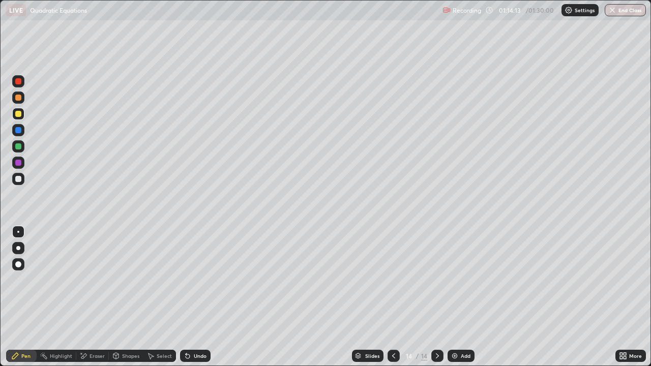
click at [193, 297] on div "Undo" at bounding box center [195, 356] width 31 height 12
click at [191, 297] on div "Undo" at bounding box center [195, 356] width 31 height 12
click at [18, 145] on div at bounding box center [18, 146] width 6 height 6
click at [461, 297] on div "Add" at bounding box center [460, 356] width 27 height 12
click at [23, 180] on div at bounding box center [18, 179] width 12 height 12
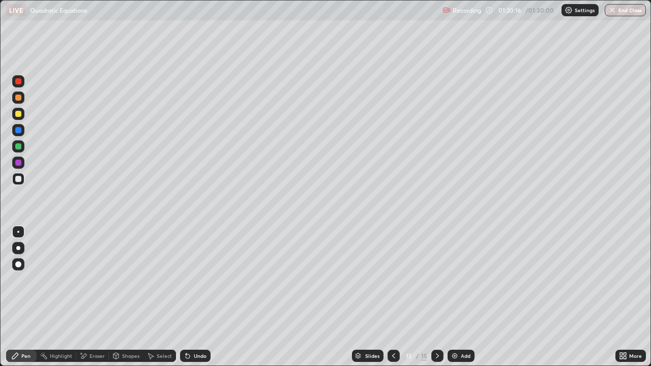
click at [95, 297] on div "Eraser" at bounding box center [96, 355] width 15 height 5
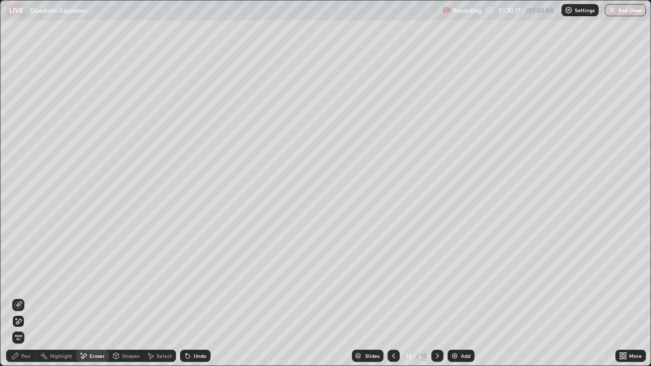
click at [28, 297] on div "Pen" at bounding box center [25, 355] width 9 height 5
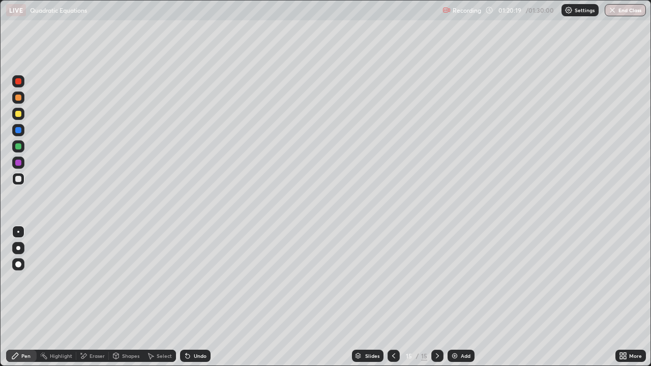
click at [21, 146] on div at bounding box center [18, 146] width 6 height 6
click at [97, 297] on div "Eraser" at bounding box center [96, 355] width 15 height 5
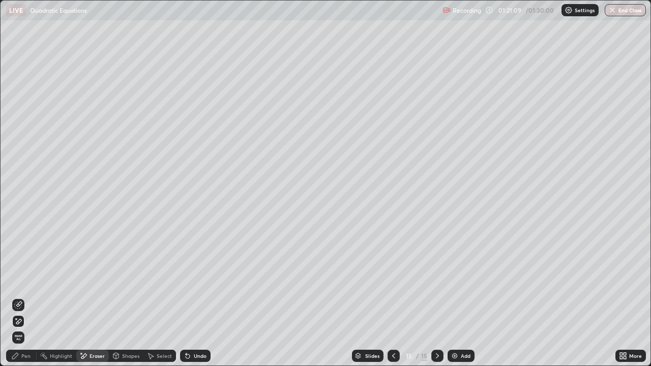
click at [23, 297] on div "Pen" at bounding box center [25, 355] width 9 height 5
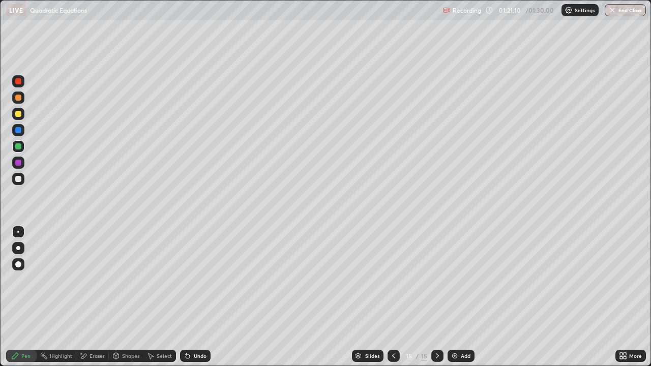
click at [22, 184] on div at bounding box center [18, 179] width 12 height 12
click at [23, 114] on div at bounding box center [18, 114] width 12 height 12
click at [17, 148] on div at bounding box center [18, 146] width 6 height 6
click at [200, 297] on div "Undo" at bounding box center [195, 356] width 31 height 12
click at [20, 180] on div at bounding box center [18, 179] width 6 height 6
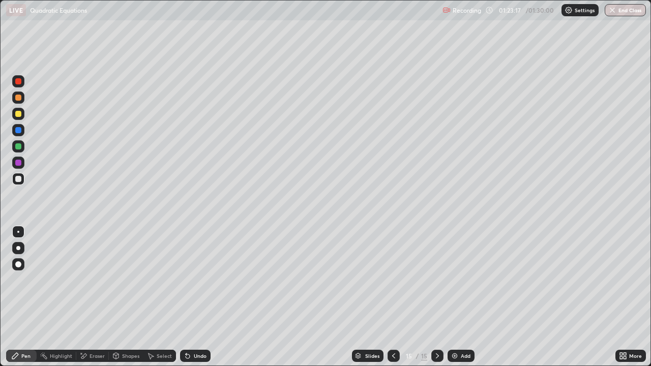
click at [97, 297] on div "Eraser" at bounding box center [96, 355] width 15 height 5
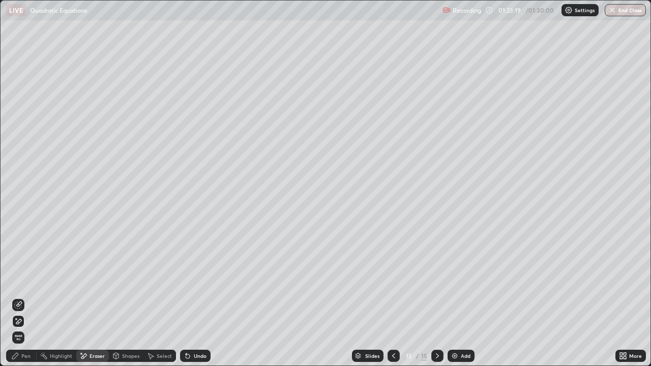
click at [24, 297] on div "Pen" at bounding box center [21, 356] width 31 height 12
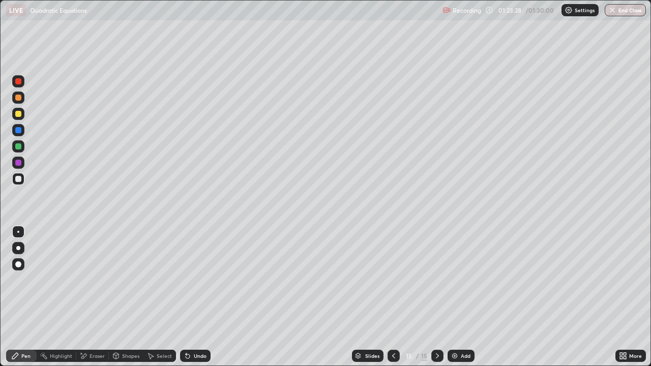
click at [197, 297] on div "Undo" at bounding box center [200, 355] width 13 height 5
click at [194, 297] on div "Undo" at bounding box center [195, 356] width 31 height 12
click at [191, 297] on div "Undo" at bounding box center [195, 356] width 31 height 12
click at [190, 297] on div "Undo" at bounding box center [195, 356] width 31 height 12
click at [200, 297] on div "Undo" at bounding box center [200, 355] width 13 height 5
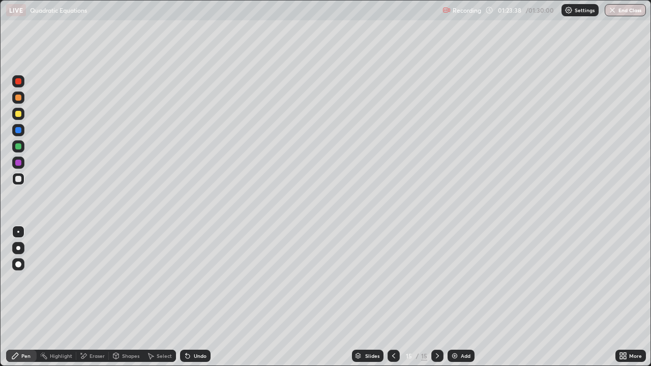
click at [200, 297] on div "Undo" at bounding box center [195, 356] width 31 height 12
click at [93, 297] on div "Eraser" at bounding box center [96, 355] width 15 height 5
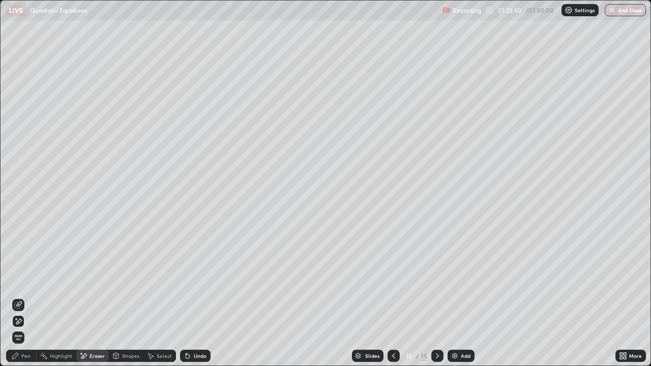
click at [29, 297] on div "Pen" at bounding box center [21, 356] width 31 height 12
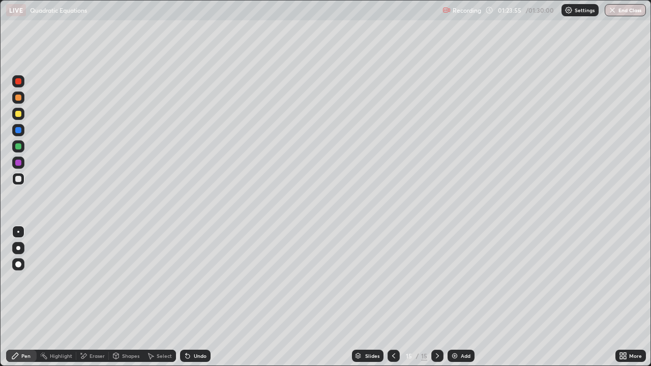
click at [22, 114] on div at bounding box center [18, 114] width 12 height 12
click at [195, 297] on div "Undo" at bounding box center [200, 355] width 13 height 5
click at [197, 297] on div "Undo" at bounding box center [195, 356] width 31 height 12
click at [201, 297] on div "Undo" at bounding box center [195, 356] width 31 height 12
click at [199, 297] on div "Undo" at bounding box center [200, 355] width 13 height 5
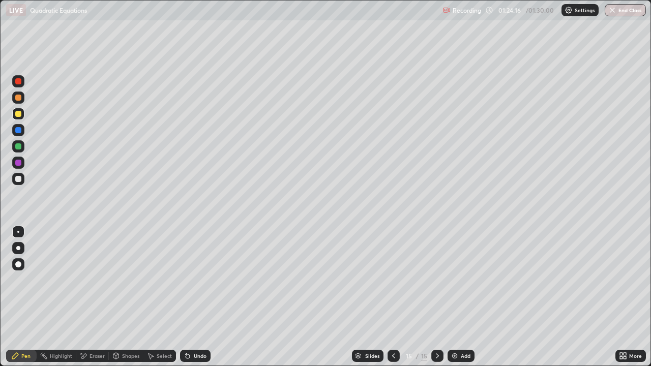
click at [196, 297] on div "Undo" at bounding box center [195, 356] width 31 height 12
click at [624, 297] on icon at bounding box center [624, 357] width 3 height 3
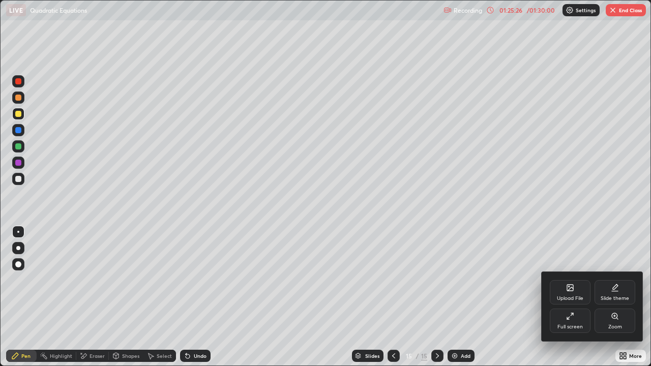
click at [572, 297] on div "Full screen" at bounding box center [570, 321] width 41 height 24
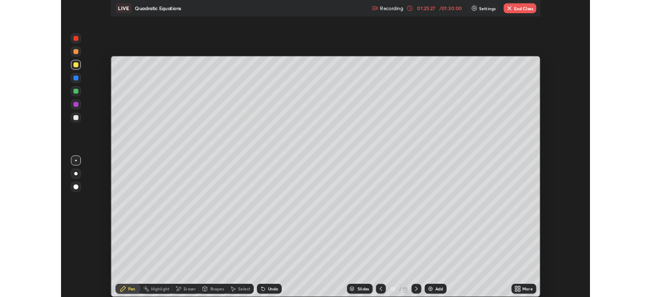
scroll to position [50545, 50191]
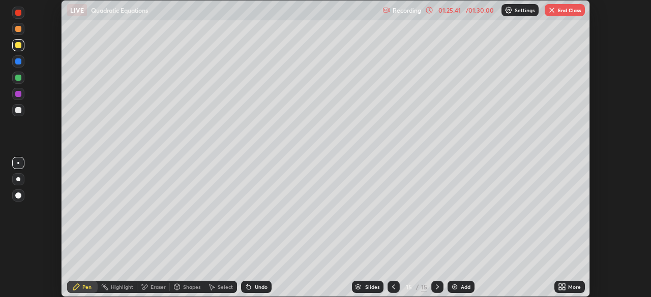
click at [568, 6] on button "End Class" at bounding box center [565, 10] width 40 height 12
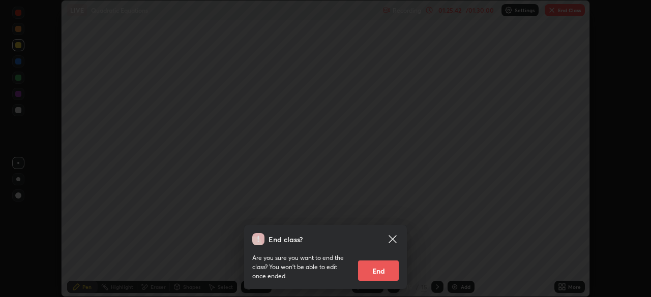
click at [387, 271] on button "End" at bounding box center [378, 271] width 41 height 20
